Goal: Task Accomplishment & Management: Use online tool/utility

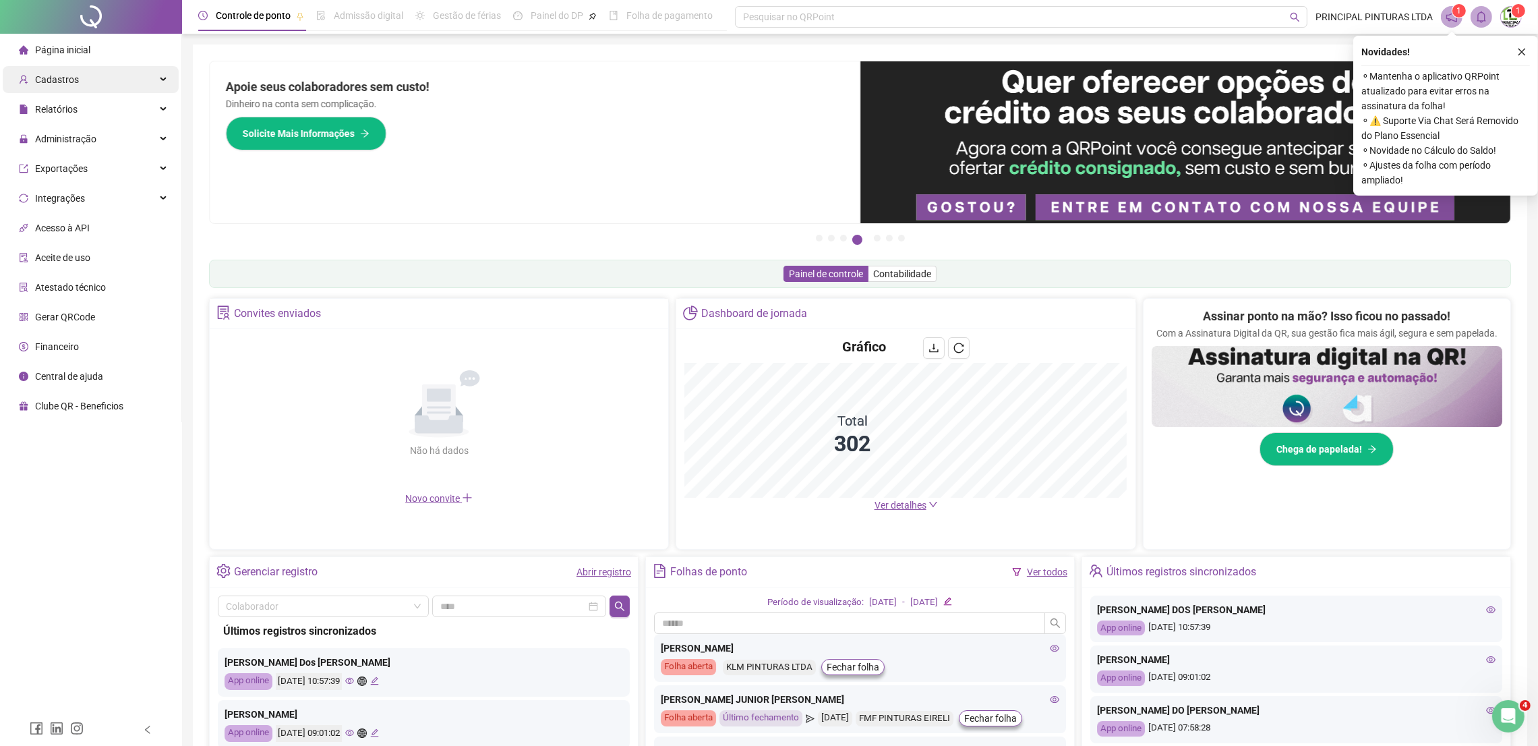
click at [55, 86] on span "Cadastros" at bounding box center [49, 79] width 60 height 27
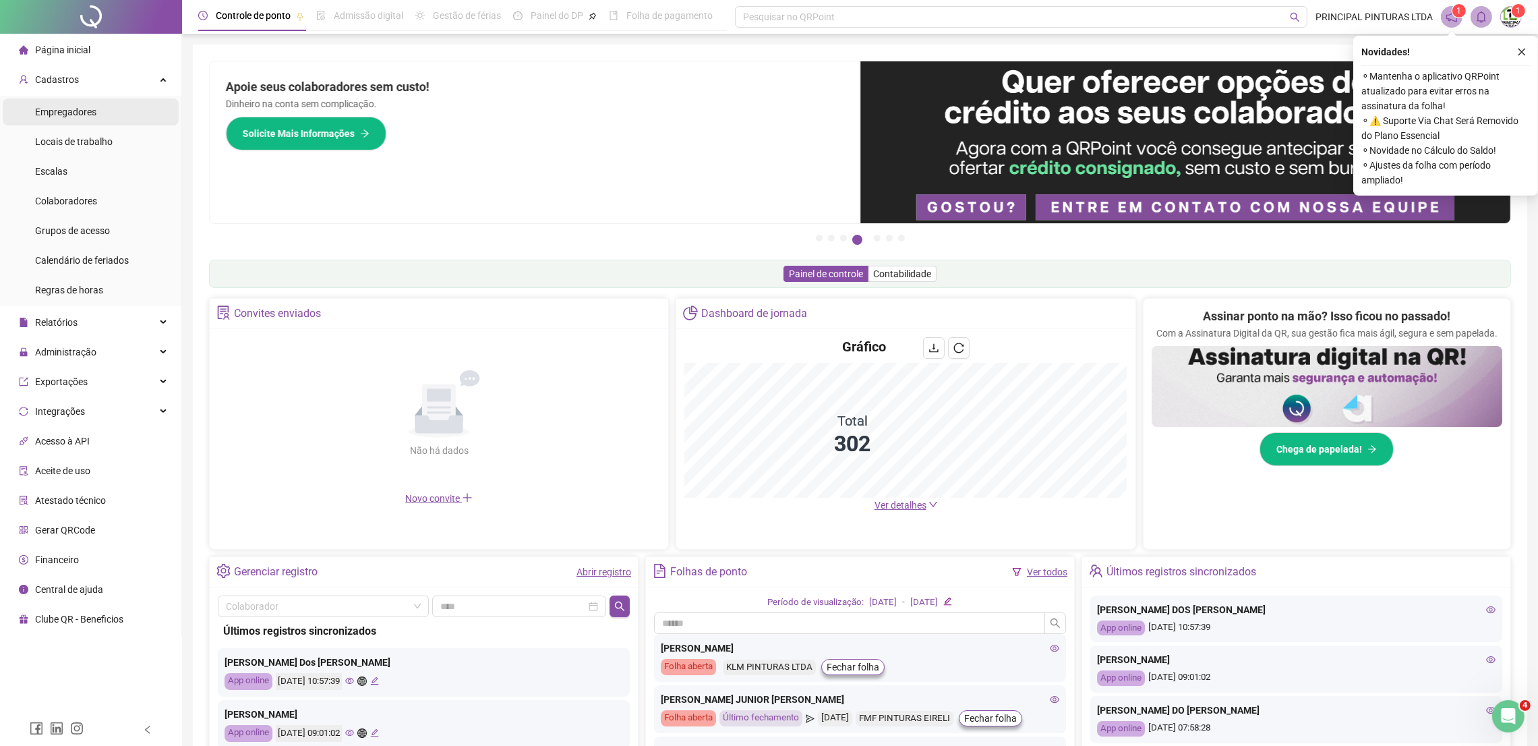
click at [53, 117] on span "Empregadores" at bounding box center [65, 112] width 61 height 11
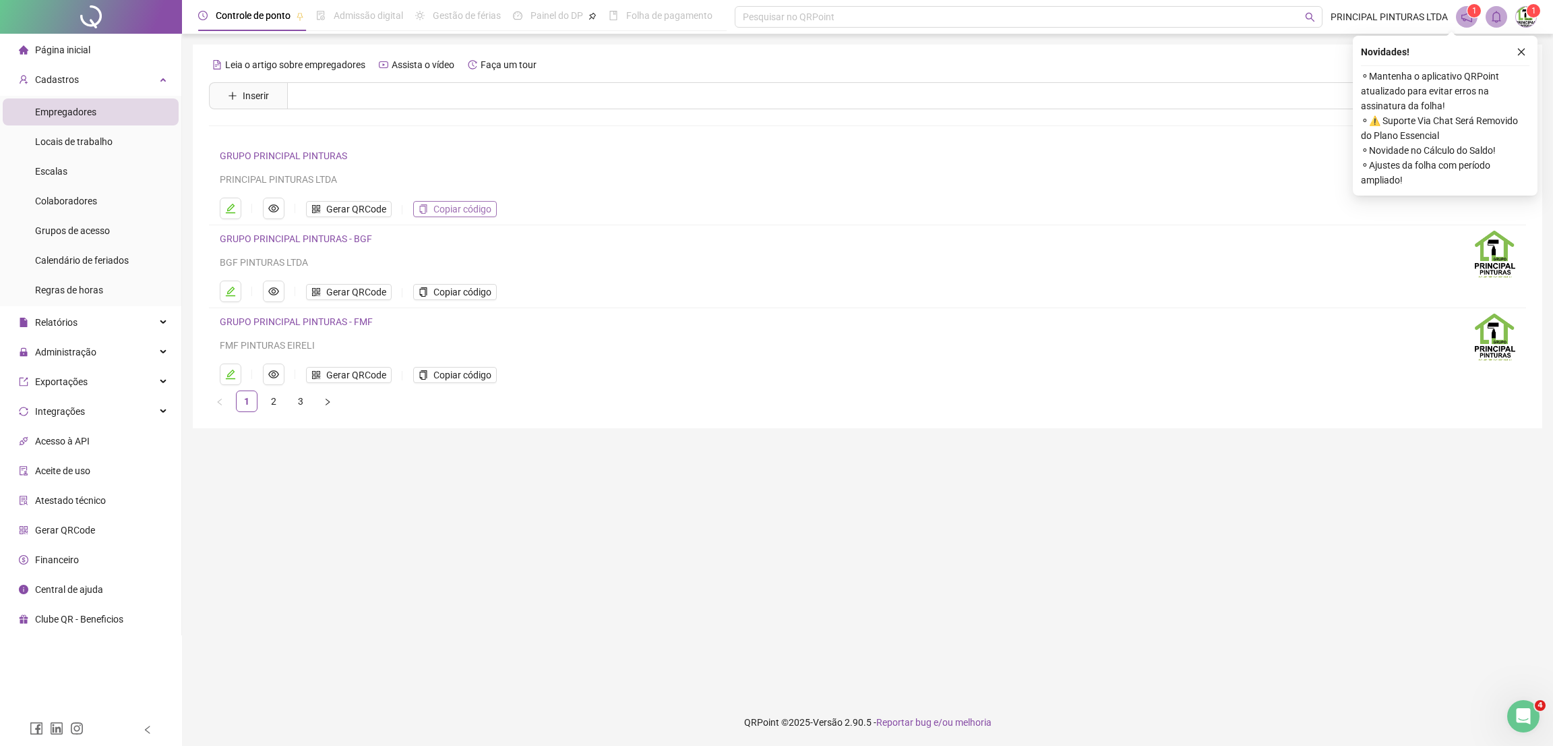
click at [446, 206] on span "Copiar código" at bounding box center [462, 209] width 58 height 15
click at [341, 215] on span "Gerar QRCode" at bounding box center [356, 209] width 60 height 15
click at [66, 317] on span "Relatórios" at bounding box center [56, 322] width 42 height 11
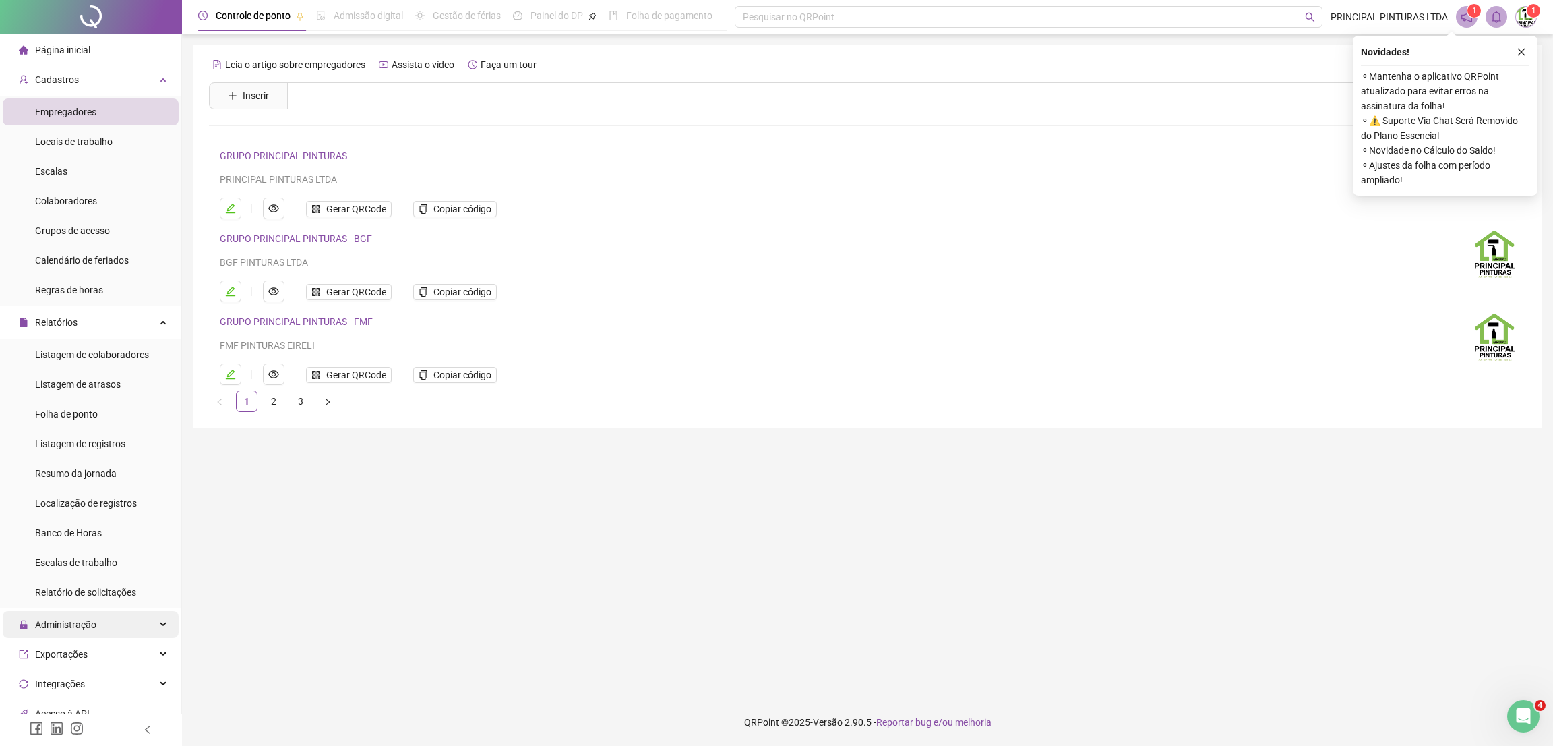
click at [60, 630] on span "Administração" at bounding box center [58, 624] width 78 height 27
click at [94, 685] on span "Ajustes rápidos" at bounding box center [67, 686] width 65 height 11
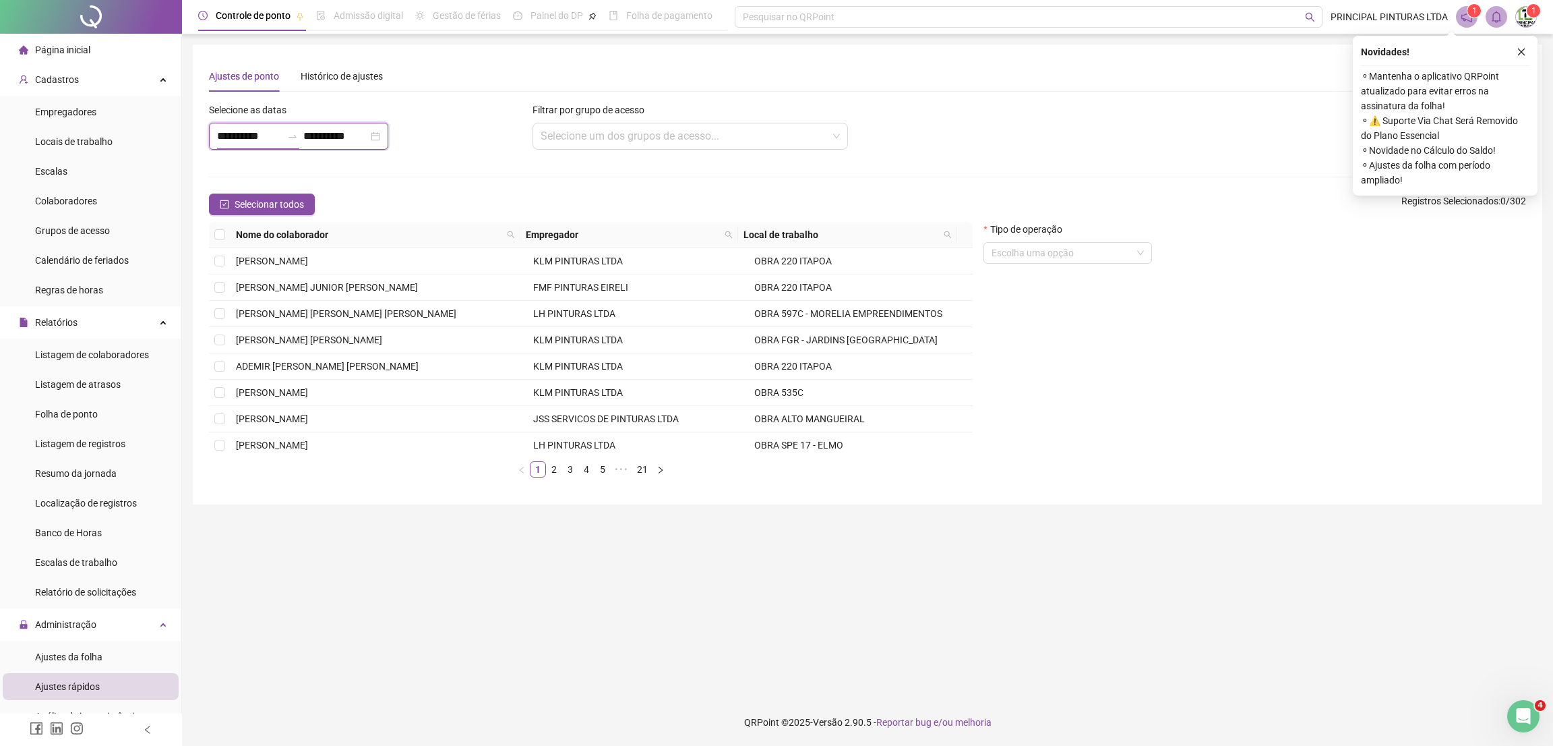
click at [229, 138] on input "**********" at bounding box center [249, 136] width 65 height 16
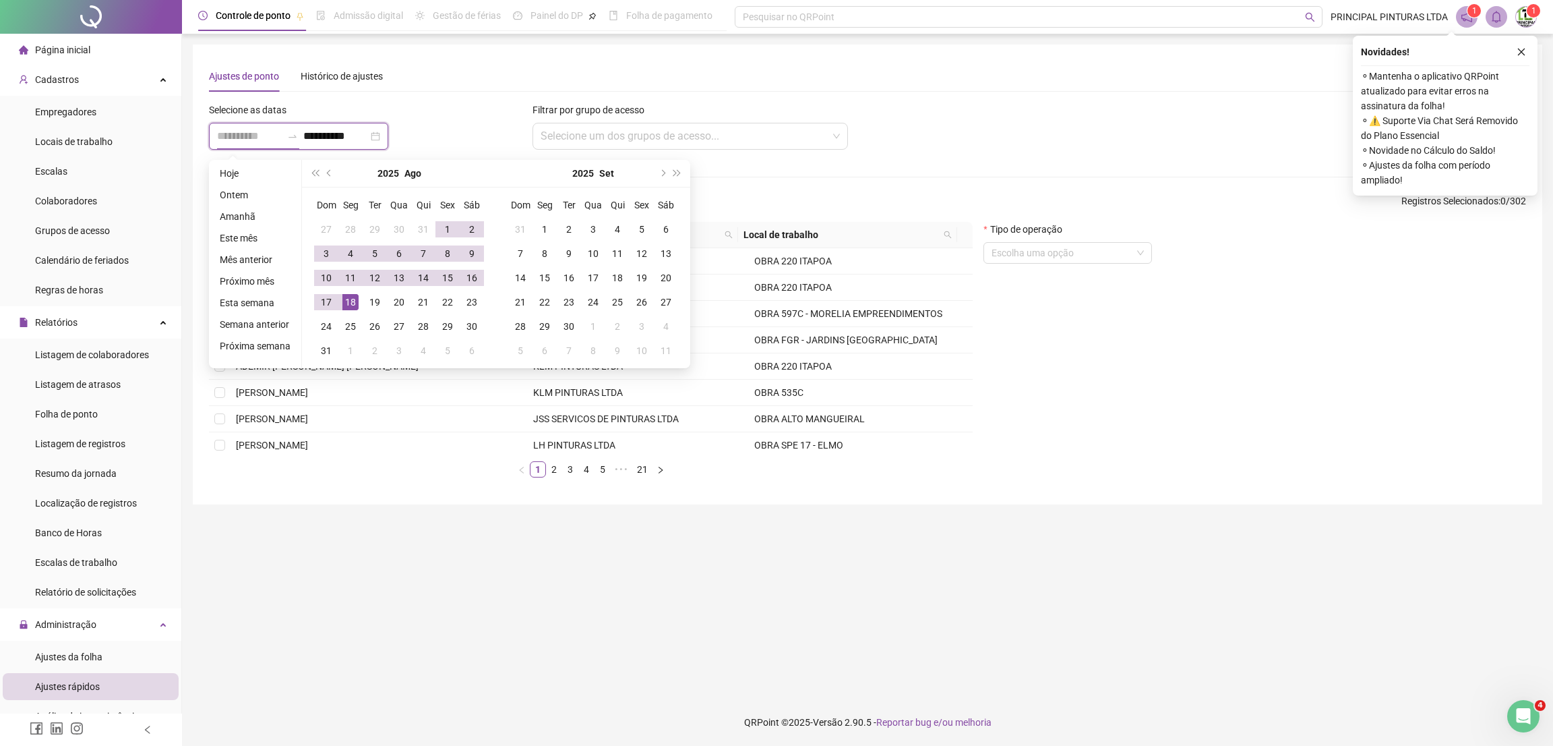
type input "**********"
click at [346, 305] on div "18" at bounding box center [350, 302] width 16 height 16
click at [665, 170] on button "next-year" at bounding box center [662, 173] width 15 height 27
click at [657, 170] on button "next-year" at bounding box center [662, 173] width 15 height 27
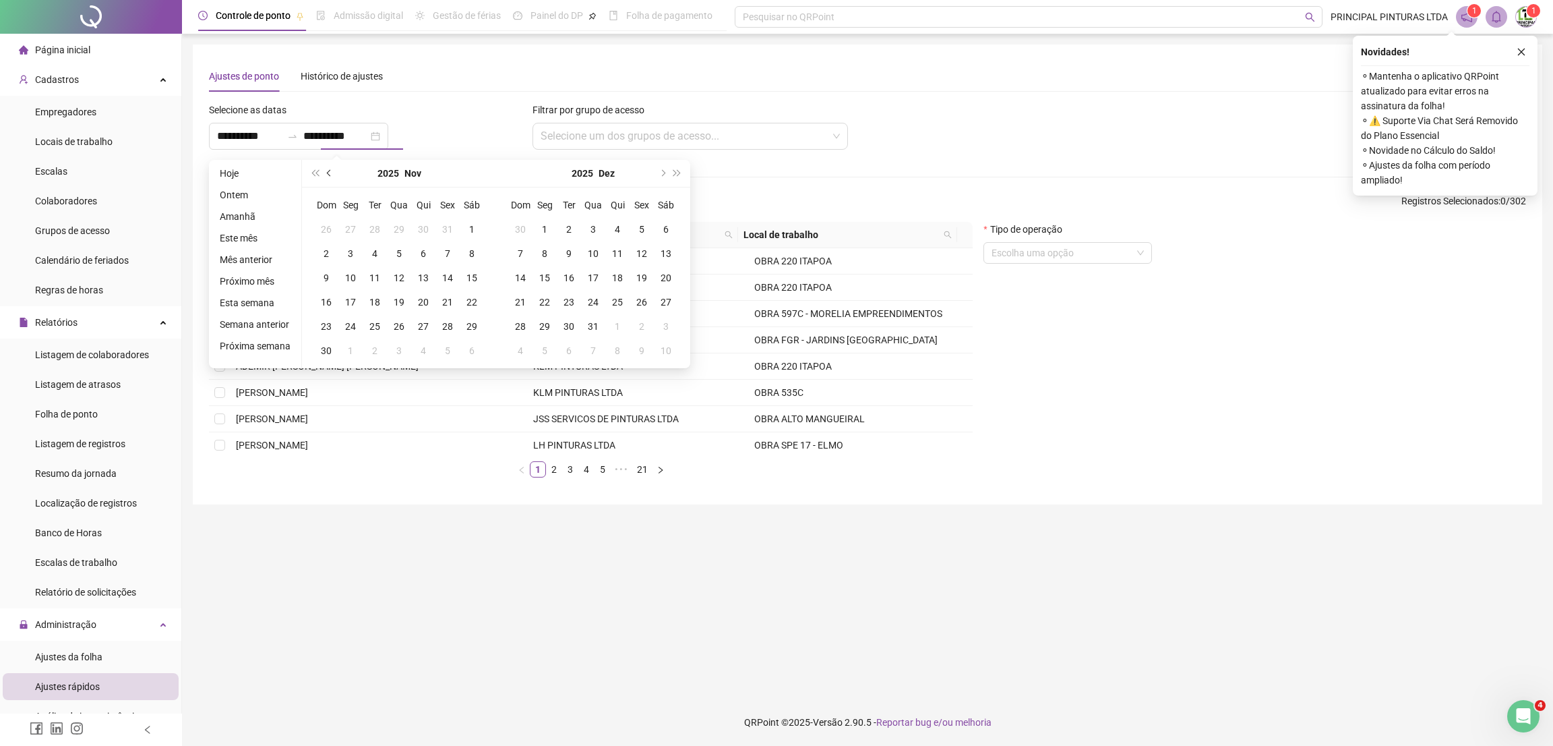
click at [324, 168] on button "prev-year" at bounding box center [329, 173] width 15 height 27
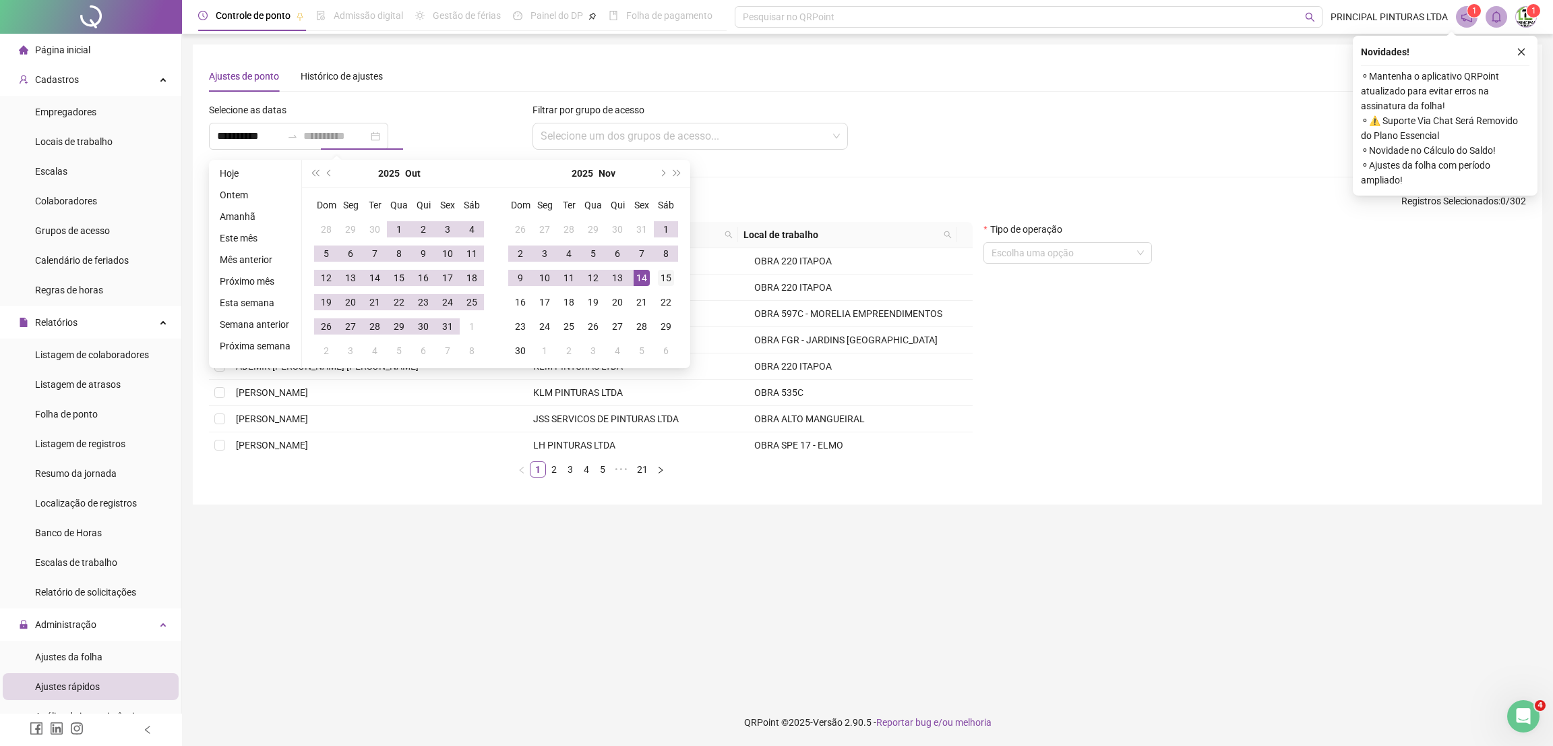
type input "**********"
click at [663, 280] on div "15" at bounding box center [666, 278] width 16 height 16
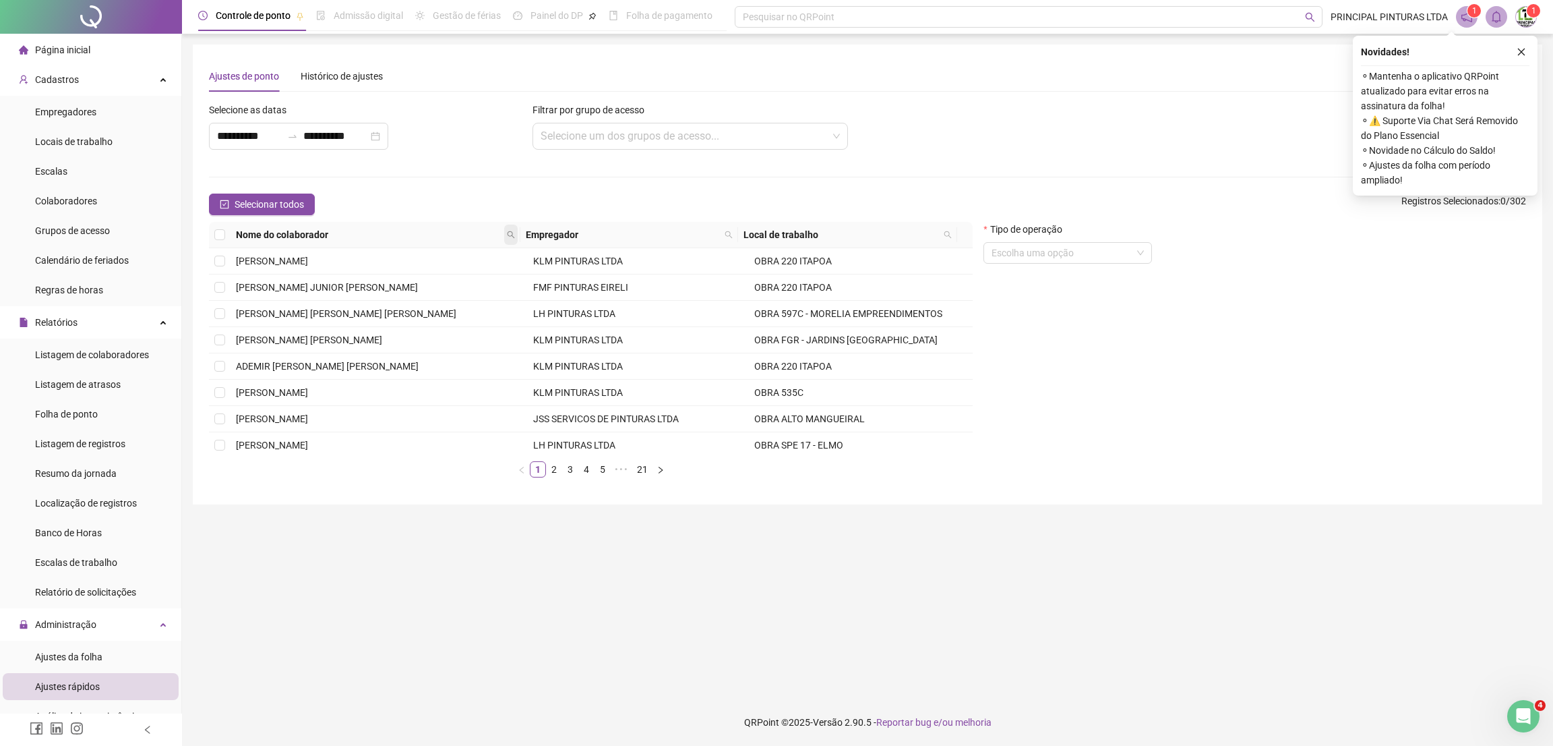
click at [505, 231] on span at bounding box center [510, 234] width 13 height 20
type input "********"
click at [443, 285] on button "Buscar" at bounding box center [421, 282] width 61 height 16
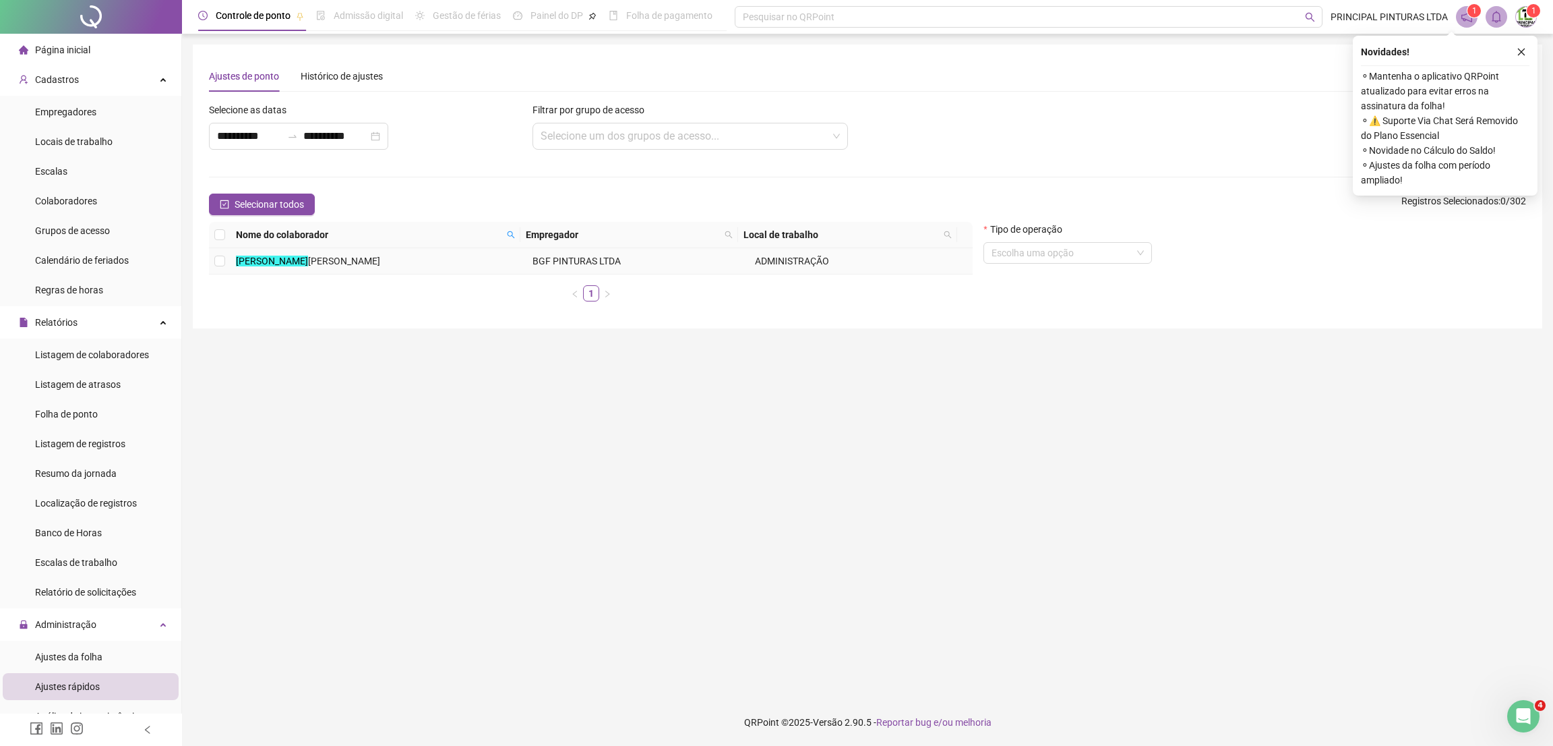
click at [419, 255] on td "[PERSON_NAME] GE [PERSON_NAME]" at bounding box center [379, 261] width 297 height 26
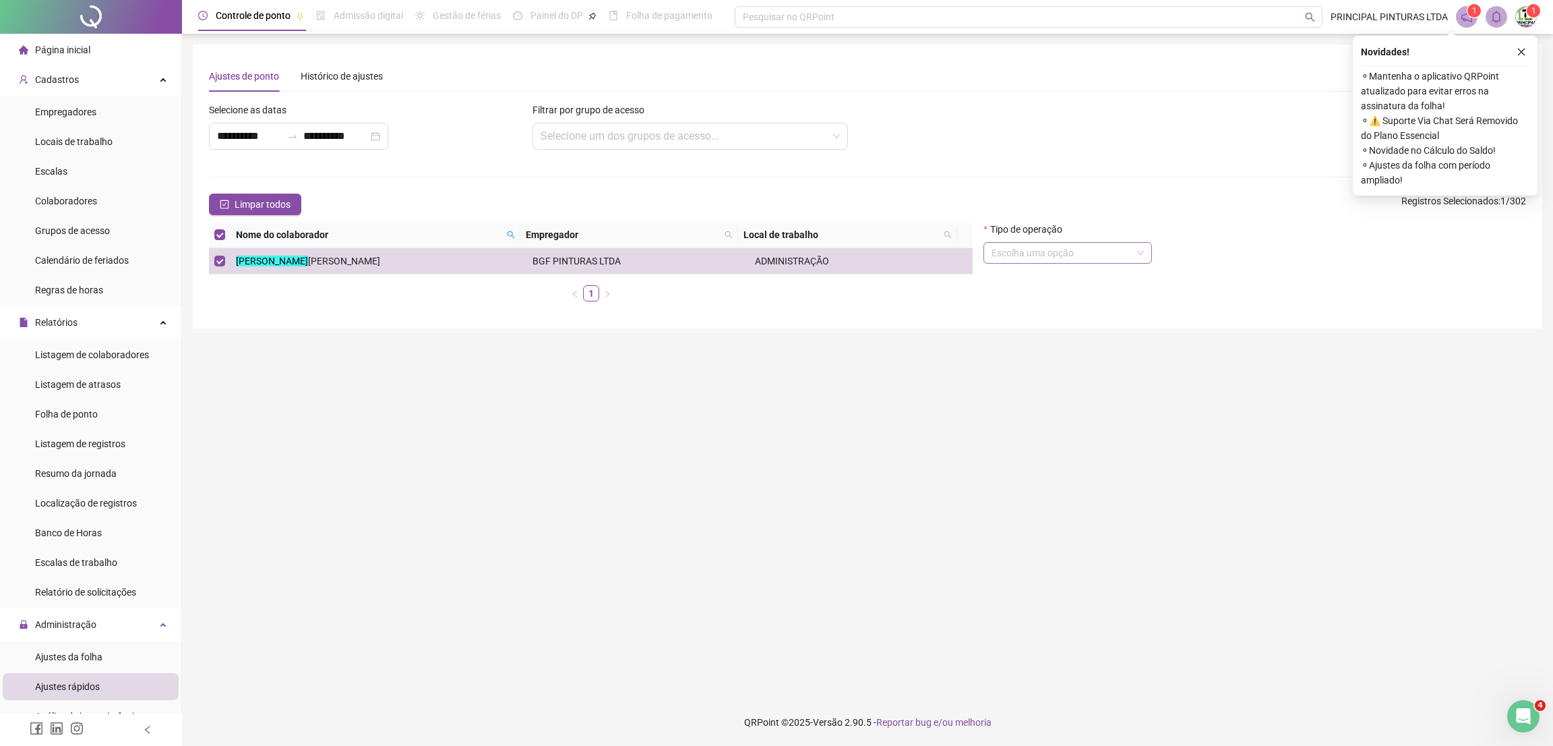
click at [1052, 257] on input "search" at bounding box center [1062, 253] width 140 height 20
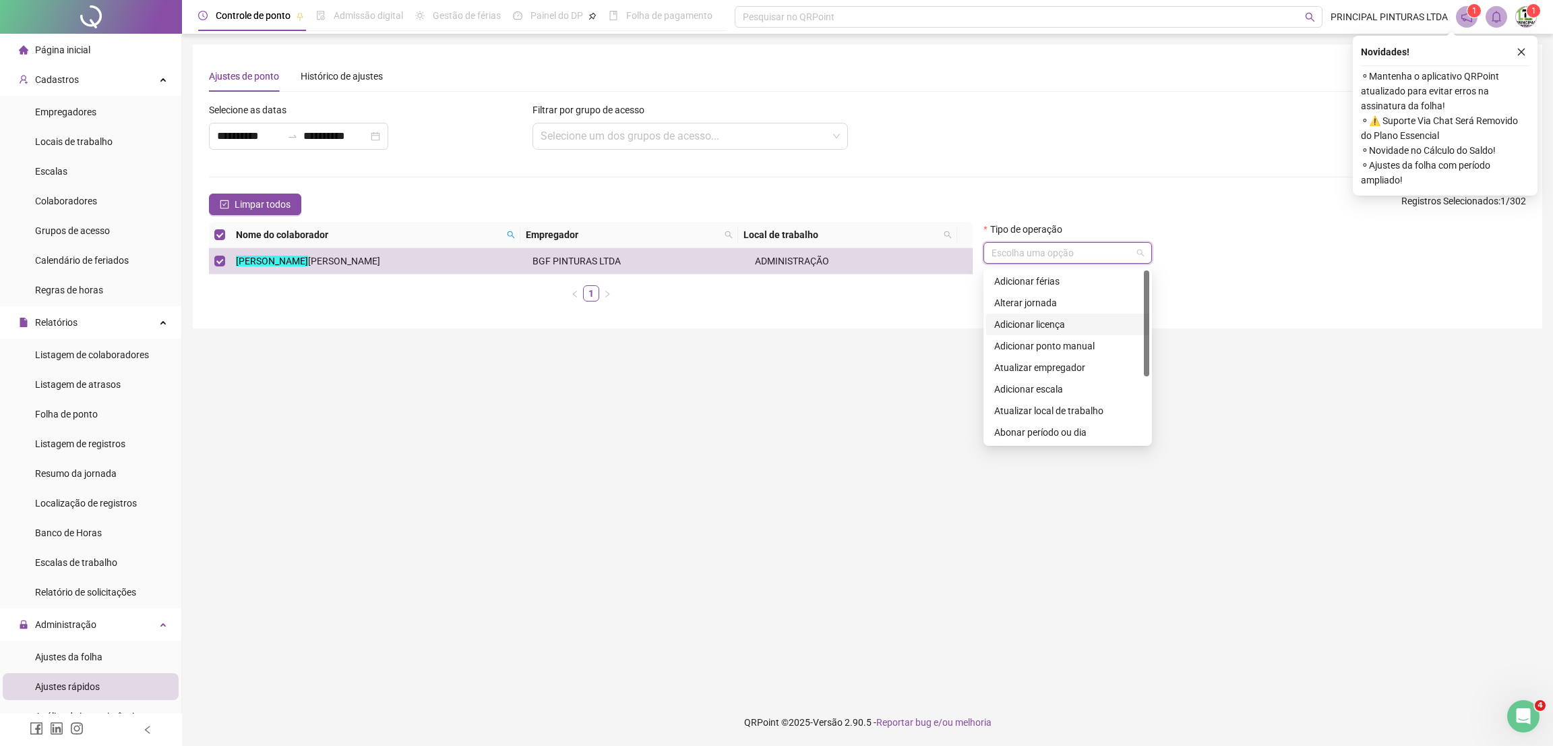
click at [1091, 322] on div "Adicionar licença" at bounding box center [1067, 324] width 147 height 15
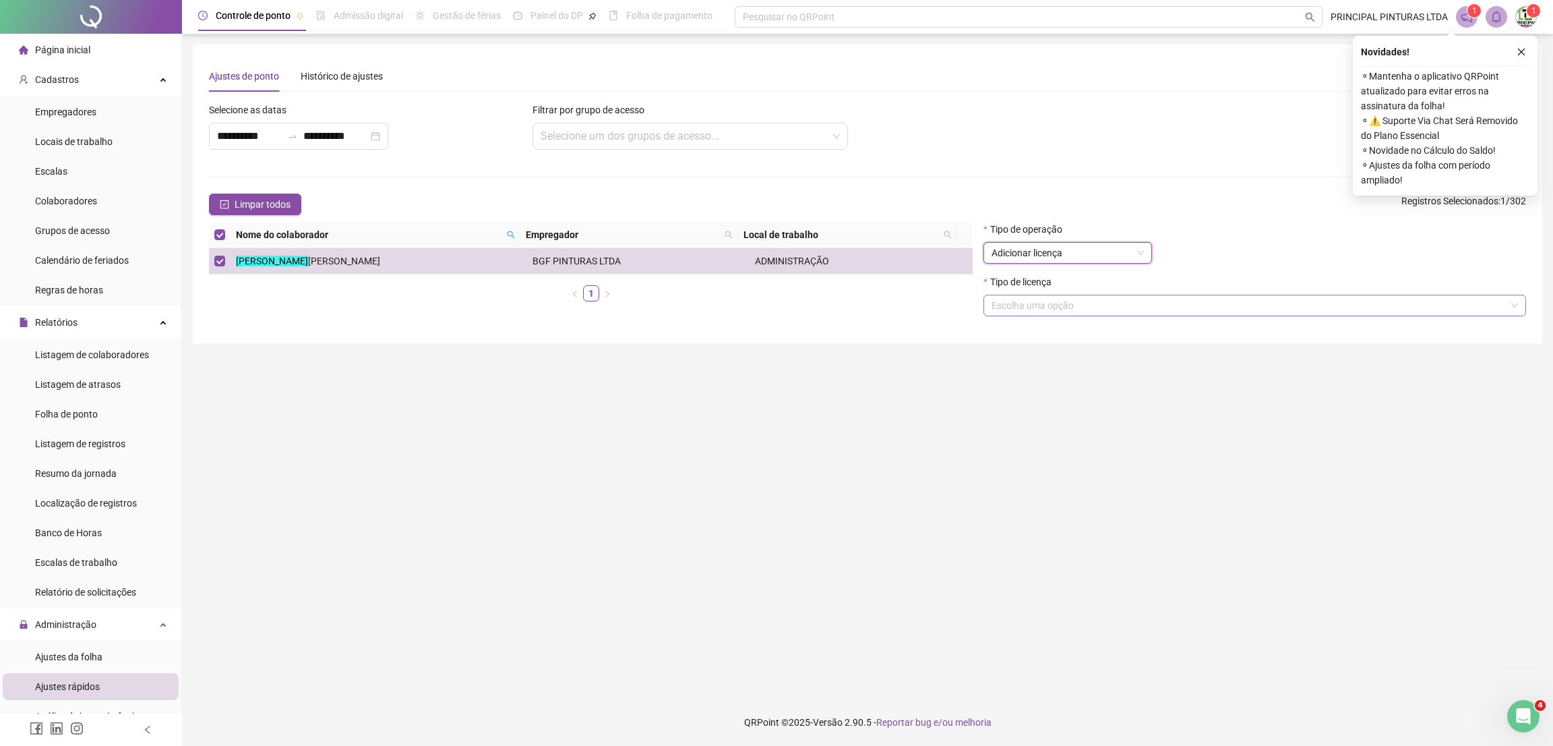
click at [1090, 307] on input "search" at bounding box center [1249, 305] width 514 height 20
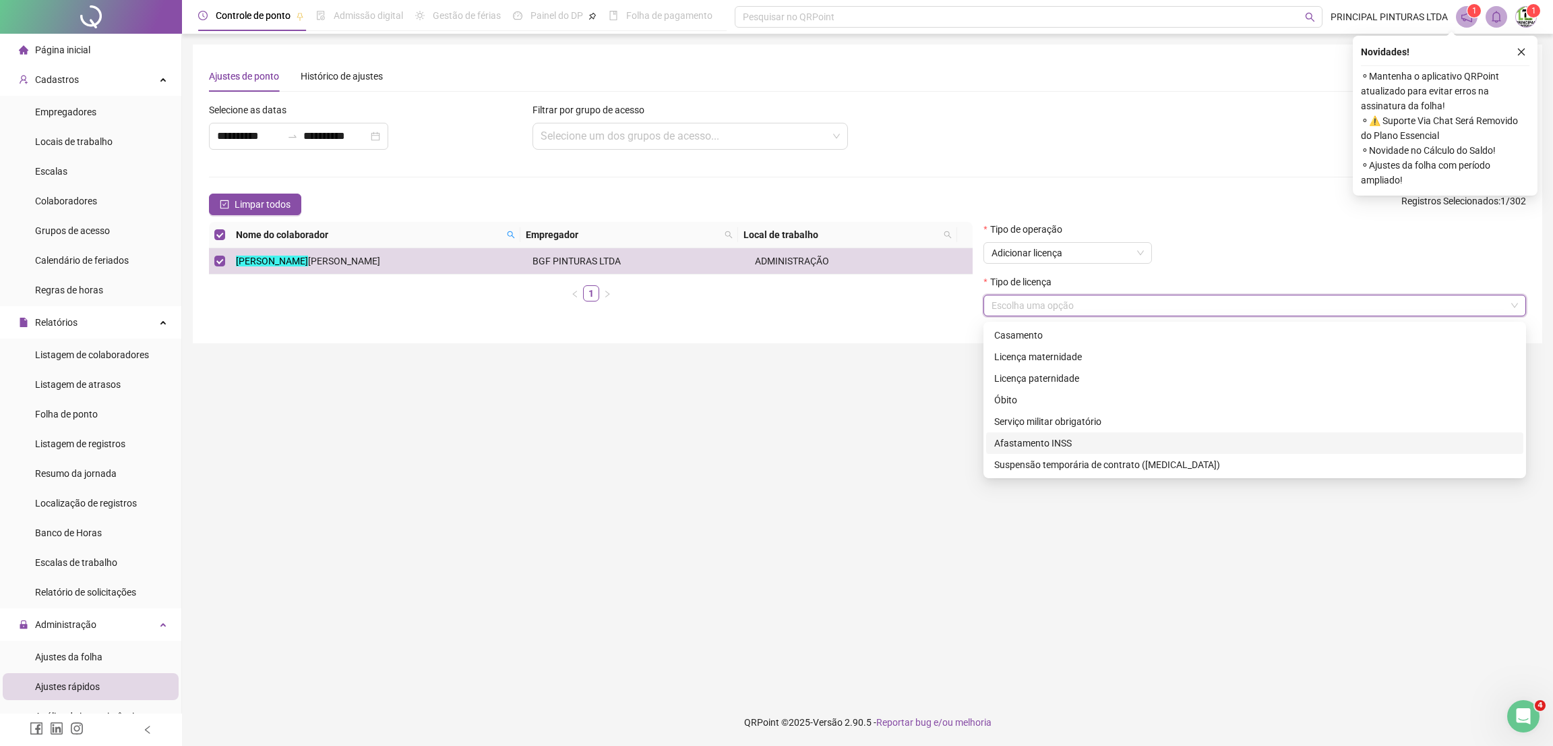
click at [1070, 443] on div "Afastamento INSS" at bounding box center [1254, 442] width 521 height 15
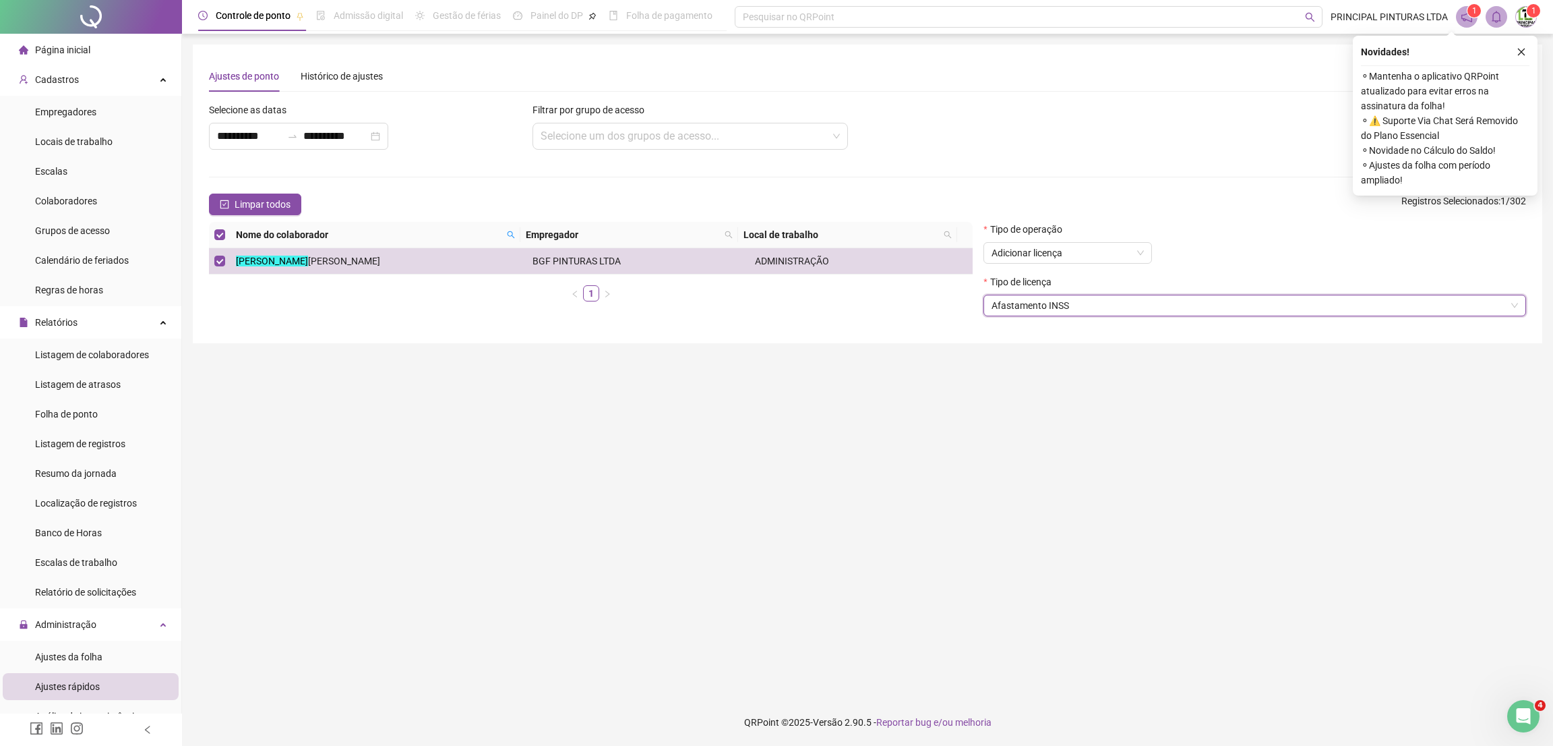
click at [1515, 50] on button "button" at bounding box center [1521, 52] width 16 height 16
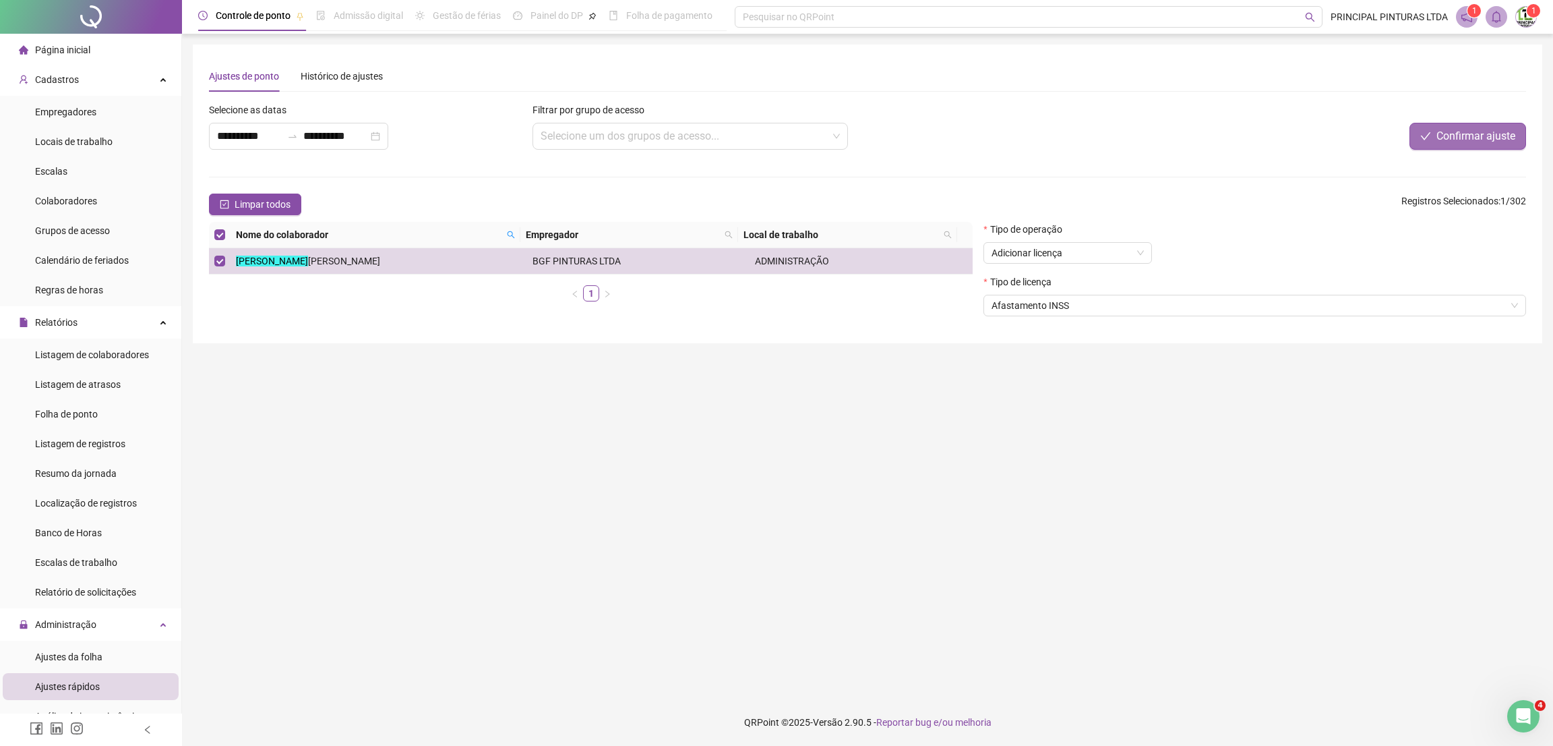
click at [1453, 137] on span "Confirmar ajuste" at bounding box center [1475, 136] width 79 height 16
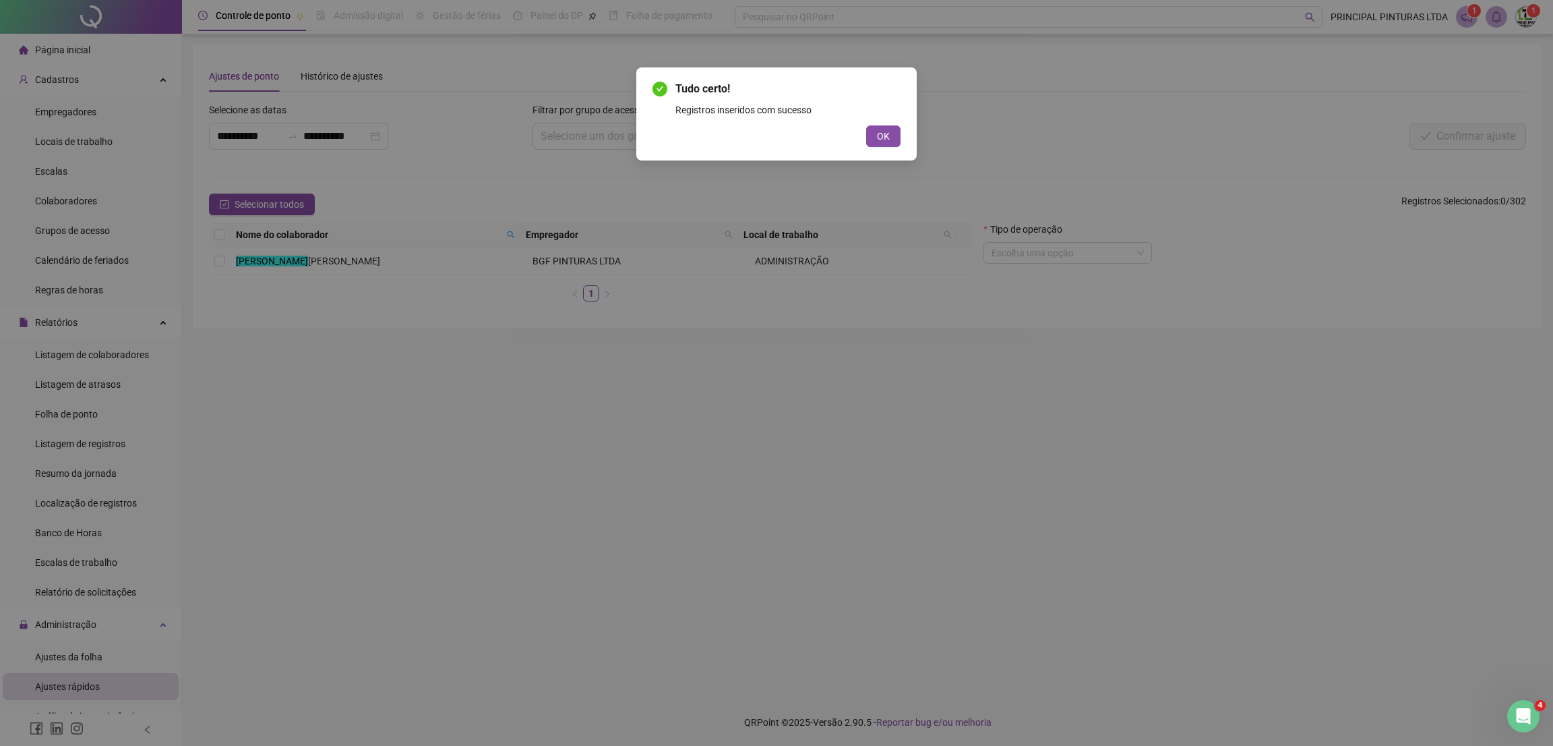
click at [877, 142] on span "OK" at bounding box center [883, 136] width 13 height 15
